Goal: Navigation & Orientation: Find specific page/section

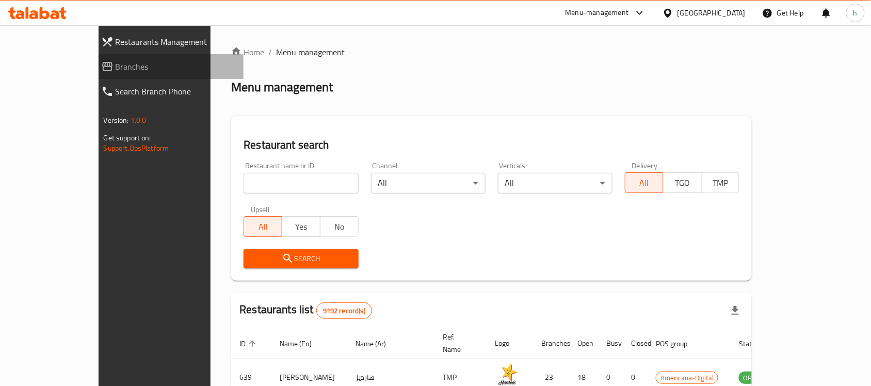
click at [116, 66] on span "Branches" at bounding box center [176, 66] width 120 height 12
click at [116, 68] on span "Branches" at bounding box center [176, 66] width 120 height 12
drag, startPoint x: 40, startPoint y: 68, endPoint x: 48, endPoint y: 66, distance: 8.2
click at [116, 68] on span "Branches" at bounding box center [176, 66] width 120 height 12
click at [116, 60] on span "Branches" at bounding box center [176, 66] width 120 height 12
